Goal: Navigation & Orientation: Understand site structure

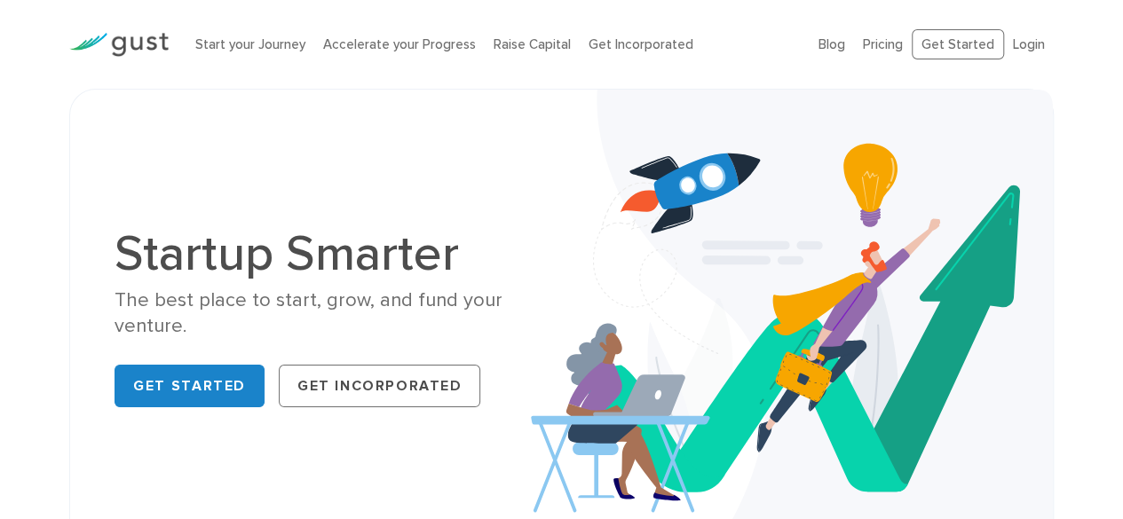
click at [863, 43] on ul "Blog FAQ Pricing Get Started Login Login" at bounding box center [935, 44] width 235 height 31
click at [886, 43] on link "Pricing" at bounding box center [883, 44] width 40 height 16
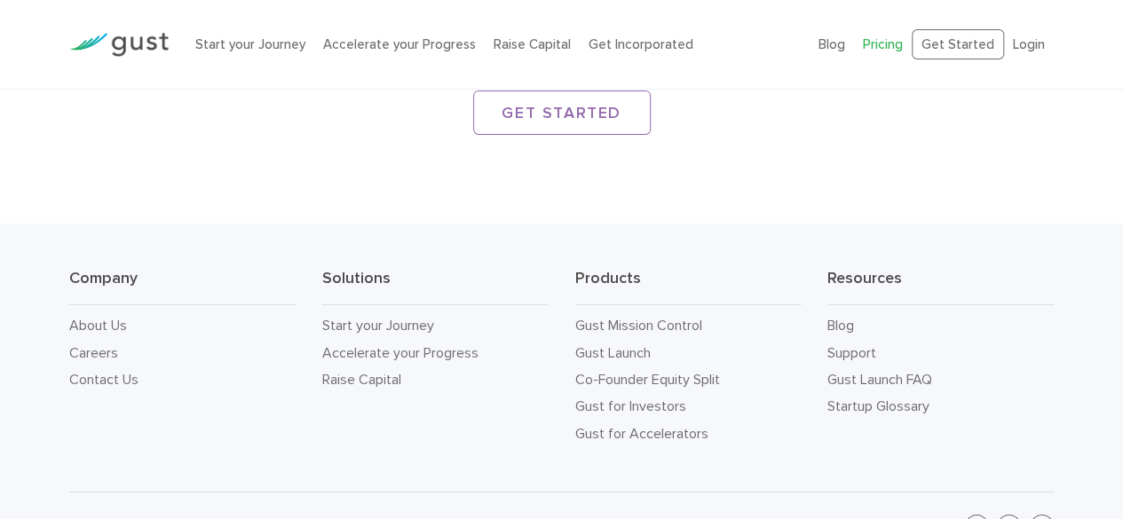
scroll to position [2979, 0]
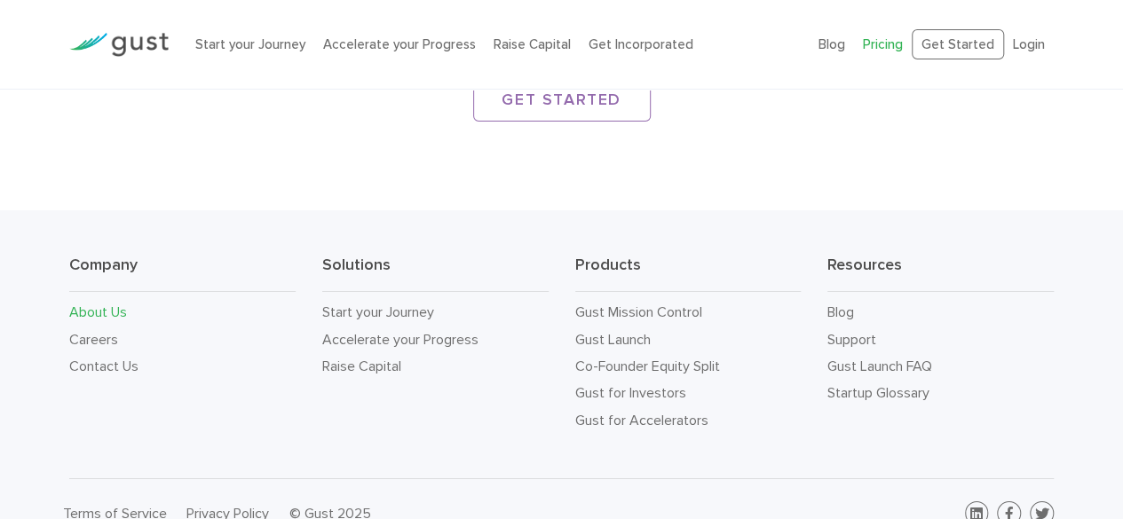
click at [88, 304] on link "About Us" at bounding box center [98, 312] width 58 height 17
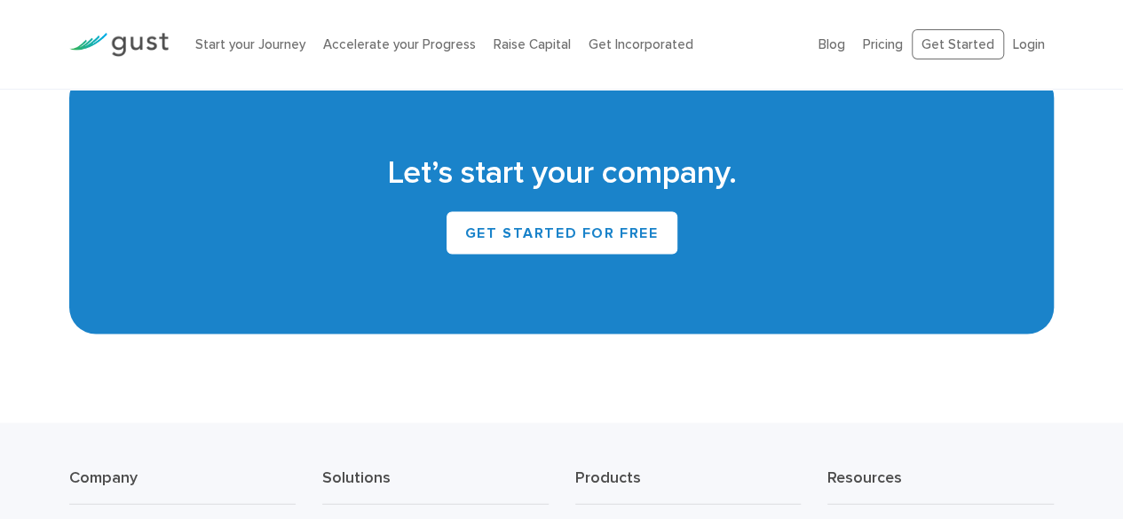
scroll to position [1864, 0]
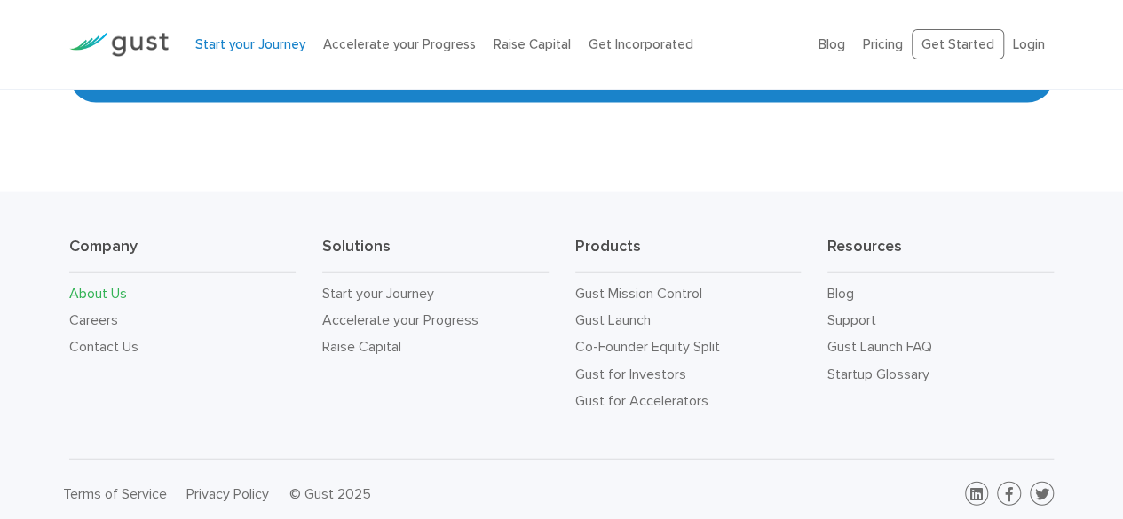
click at [216, 50] on link "Start your Journey" at bounding box center [250, 44] width 110 height 16
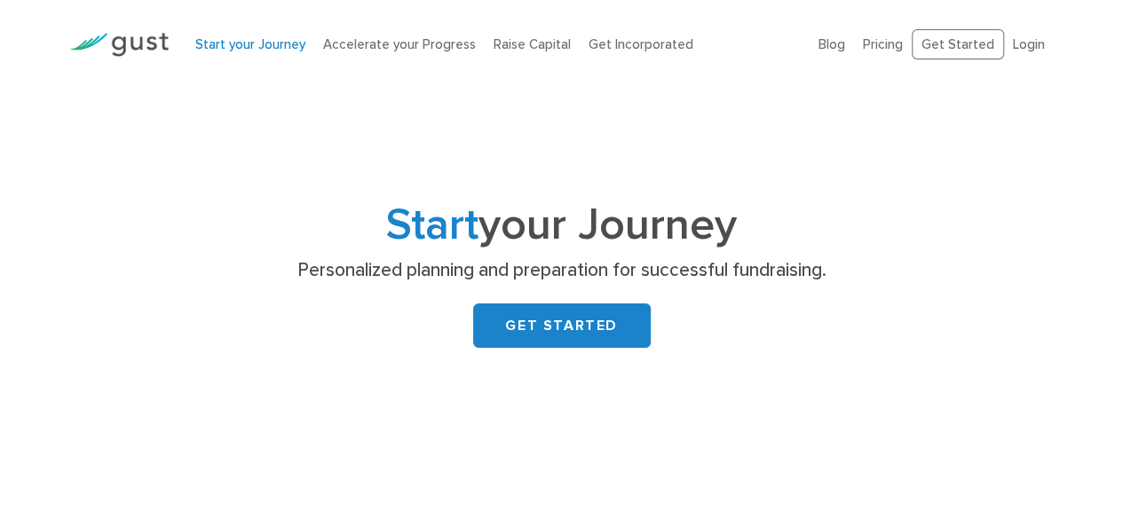
click at [145, 51] on img at bounding box center [118, 45] width 99 height 24
